Goal: Complete application form: Complete application form

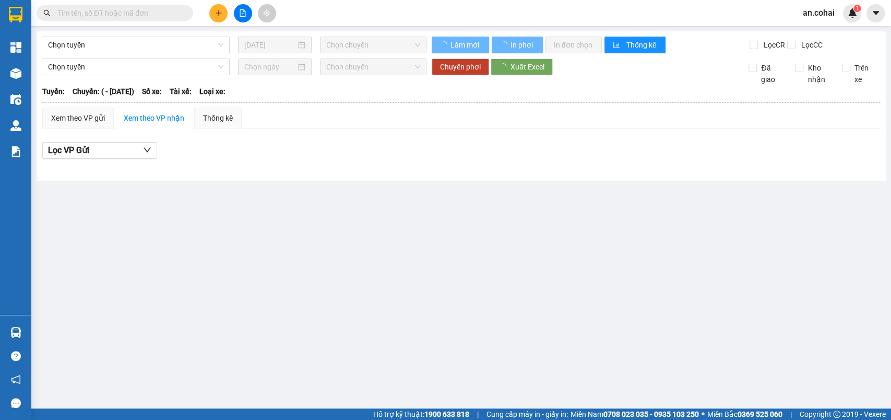
type input "[DATE]"
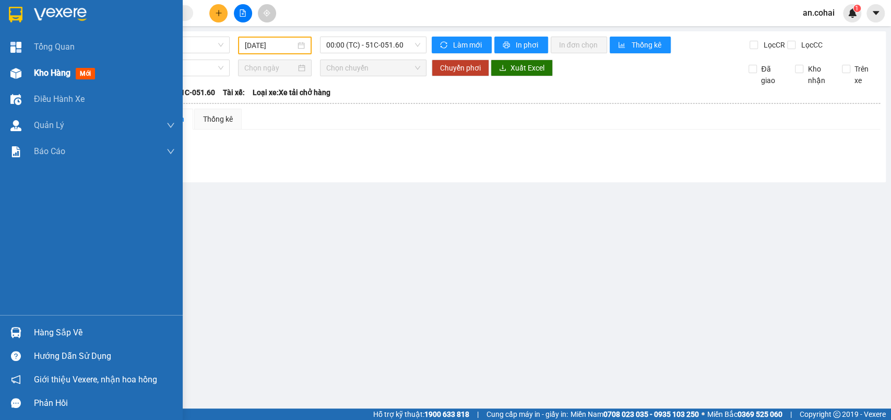
click at [25, 78] on div at bounding box center [16, 73] width 18 height 18
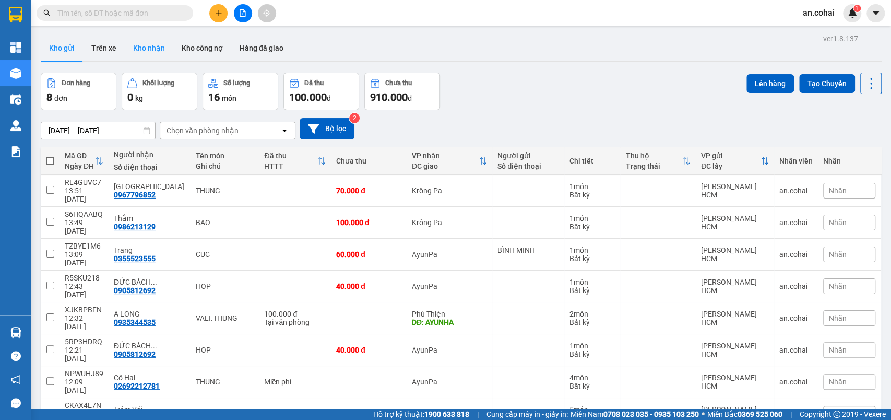
click at [158, 49] on button "Kho nhận" at bounding box center [149, 47] width 49 height 25
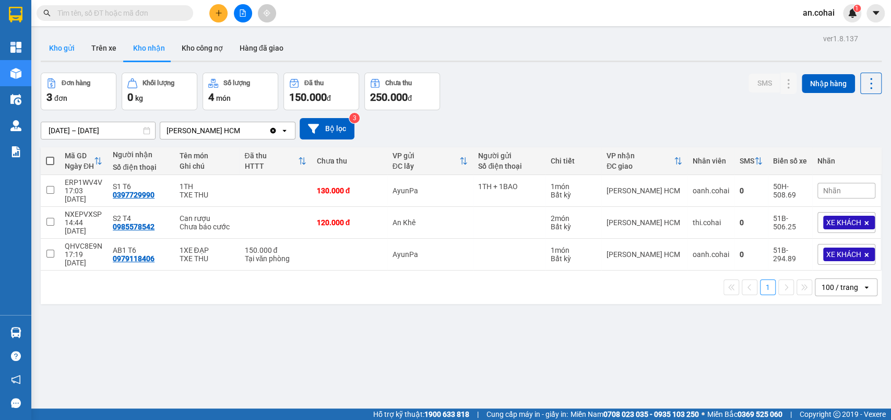
click at [63, 46] on button "Kho gửi" at bounding box center [62, 47] width 42 height 25
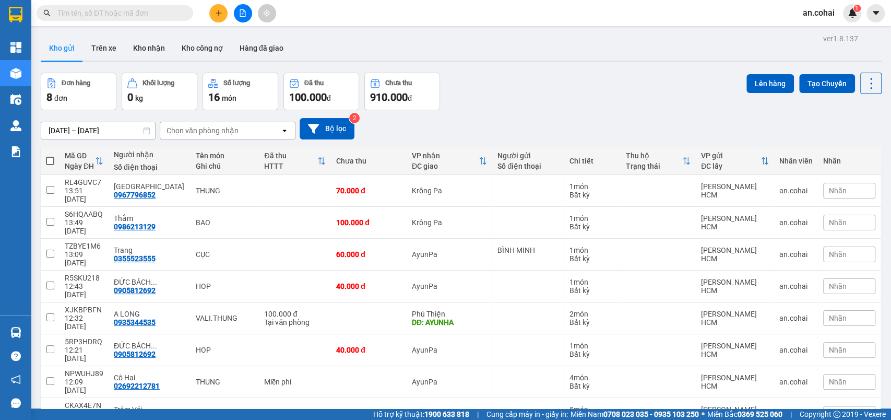
click at [221, 6] on button at bounding box center [218, 13] width 18 height 18
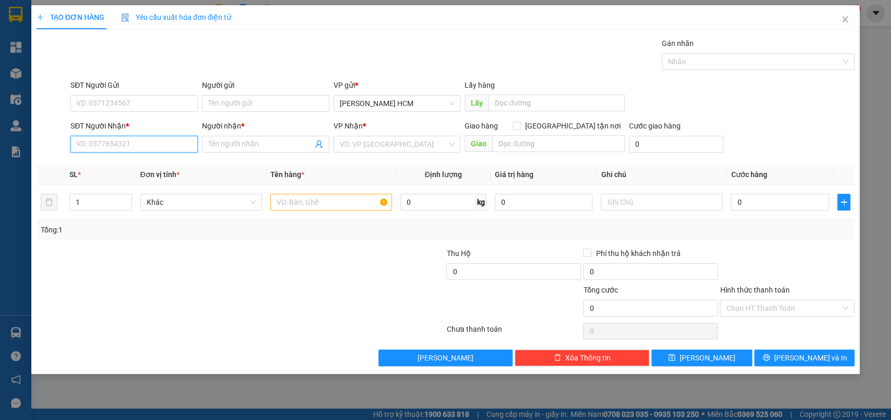
click at [154, 140] on input "SĐT Người Nhận *" at bounding box center [133, 144] width 127 height 17
type input "6"
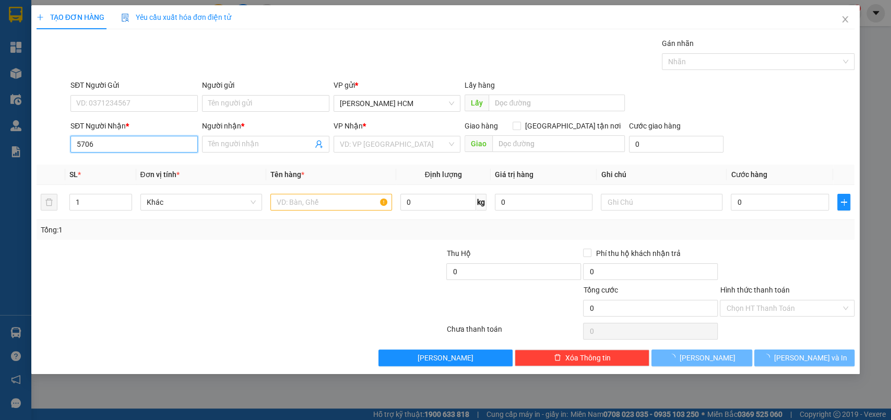
click at [156, 140] on input "5706" at bounding box center [133, 144] width 127 height 17
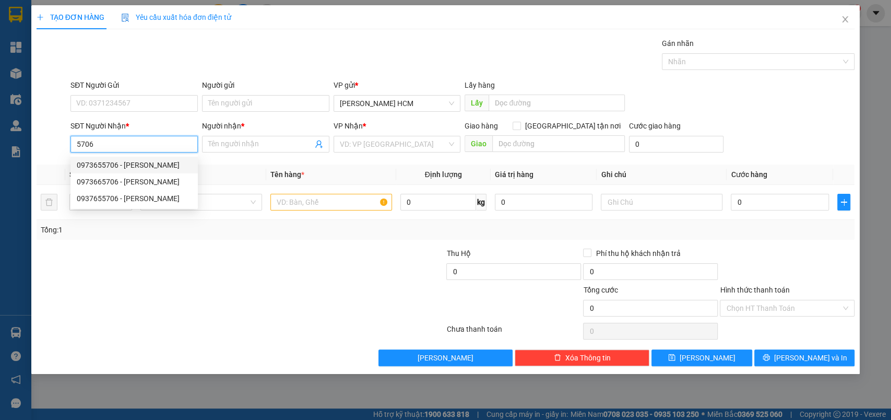
click at [160, 163] on div "0973655706 - [PERSON_NAME]" at bounding box center [134, 164] width 115 height 11
type input "0973655706"
type input "[PERSON_NAME]"
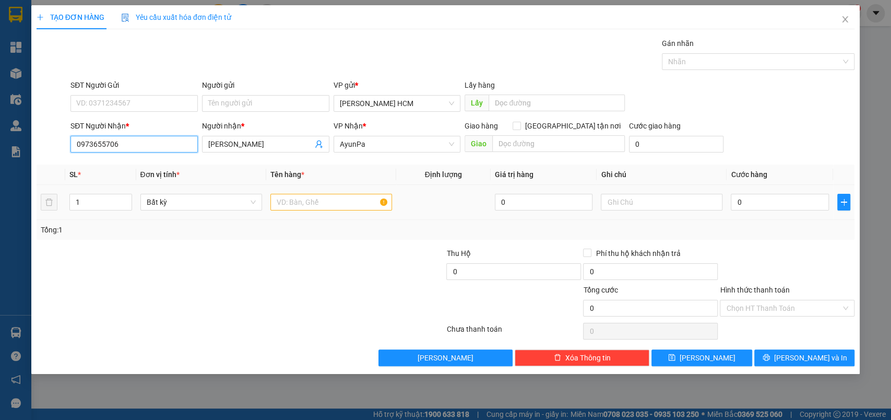
type input "0973655706"
click at [300, 199] on input "text" at bounding box center [331, 202] width 122 height 17
type input "CỤC"
click at [782, 211] on div "0" at bounding box center [780, 202] width 98 height 21
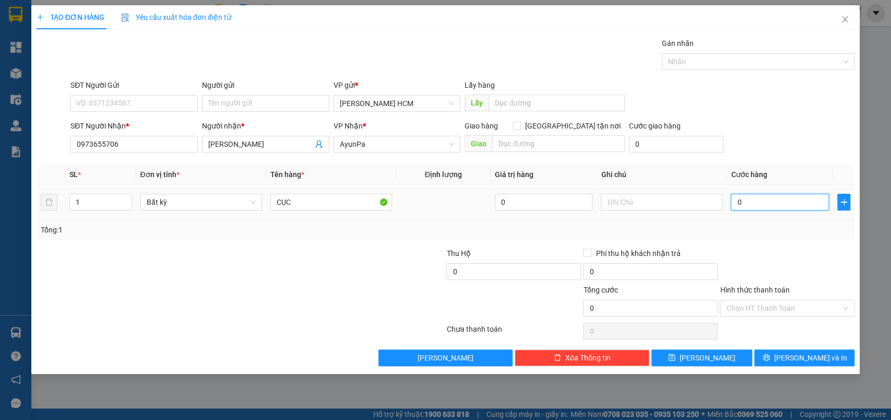
click at [781, 206] on input "0" at bounding box center [780, 202] width 98 height 17
type input "007"
type input "7"
type input "0.070"
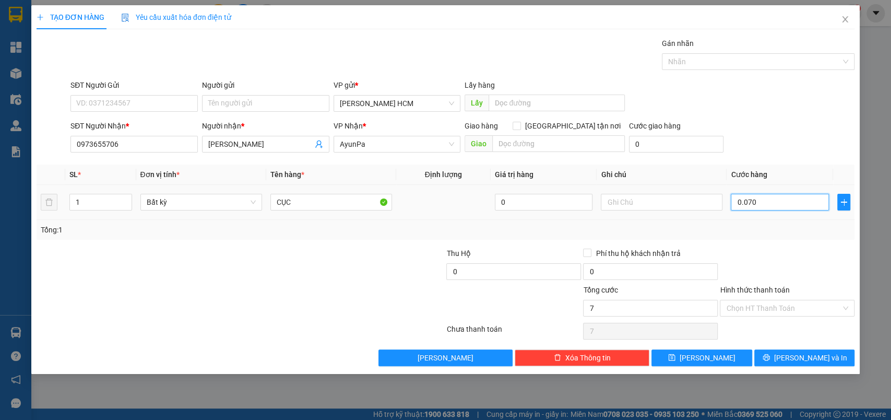
type input "70"
click at [742, 353] on button "[PERSON_NAME]" at bounding box center [701, 357] width 100 height 17
type input "70.000"
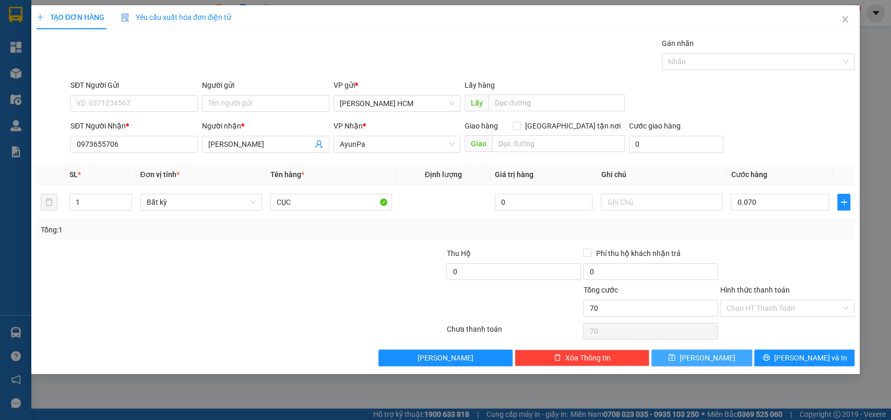
type input "70.000"
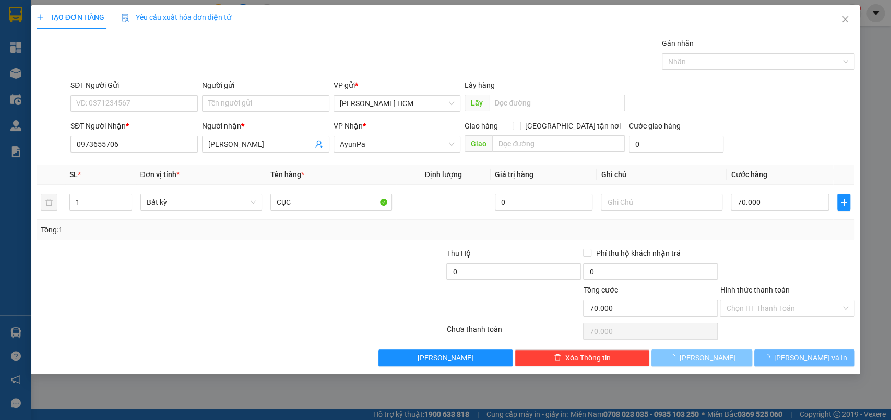
type input "0"
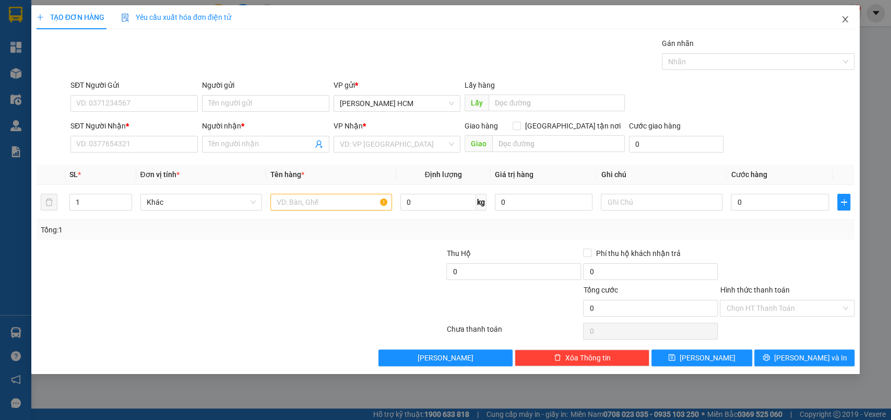
click at [857, 10] on span "Close" at bounding box center [844, 19] width 29 height 29
